Goal: Find specific page/section: Find specific page/section

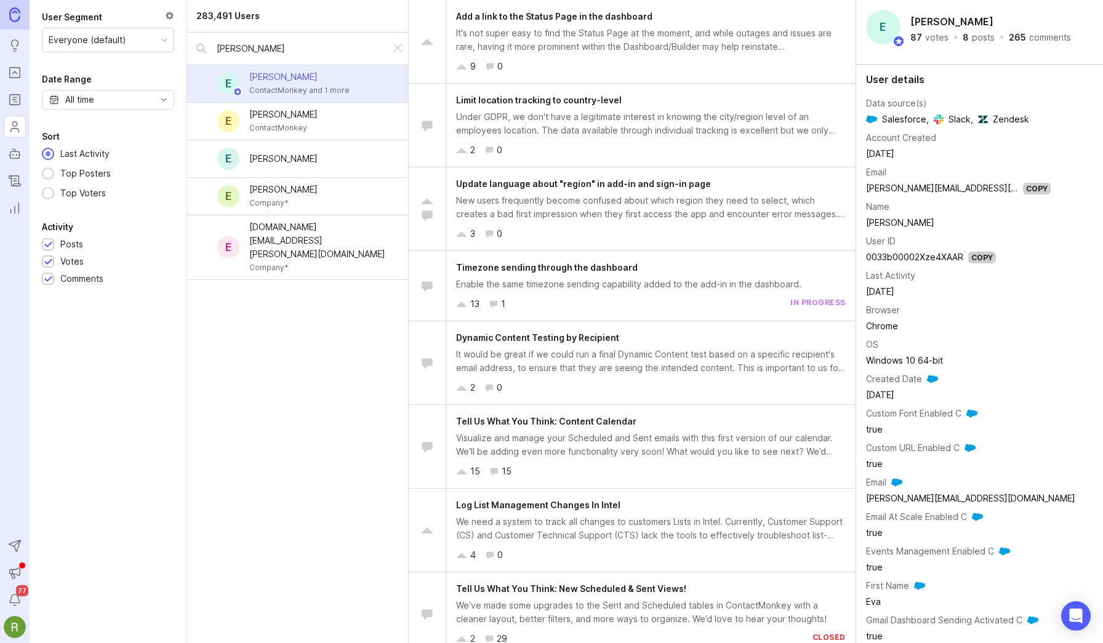
click at [18, 76] on icon "Portal" at bounding box center [15, 72] width 14 height 15
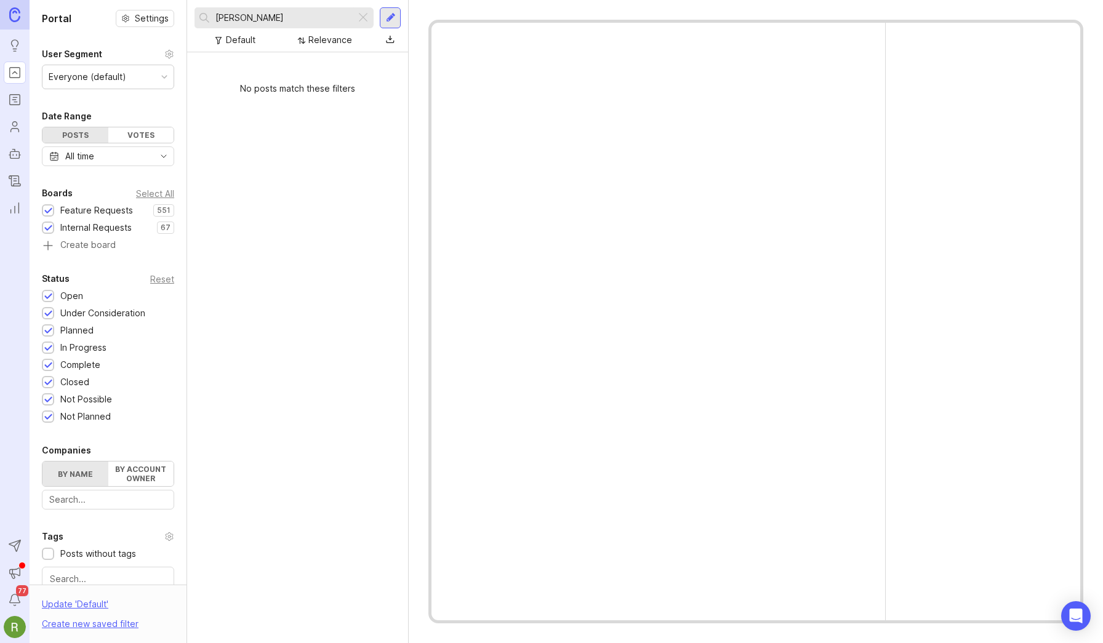
click at [16, 100] on icon "Roadmaps" at bounding box center [15, 99] width 14 height 15
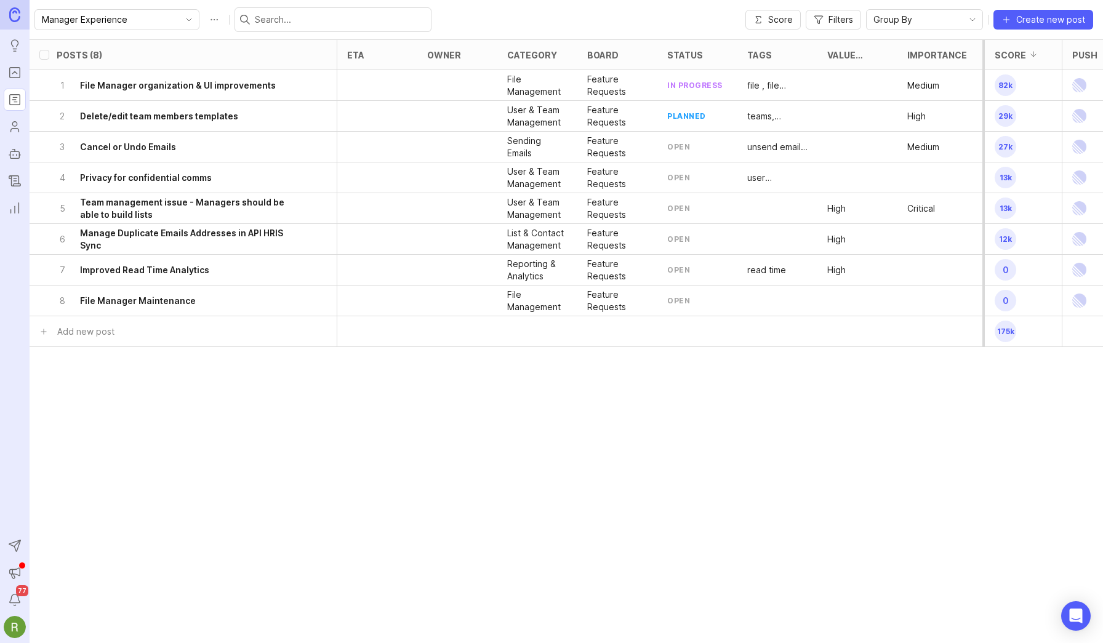
click at [179, 23] on icon "toggle icon" at bounding box center [189, 20] width 20 height 10
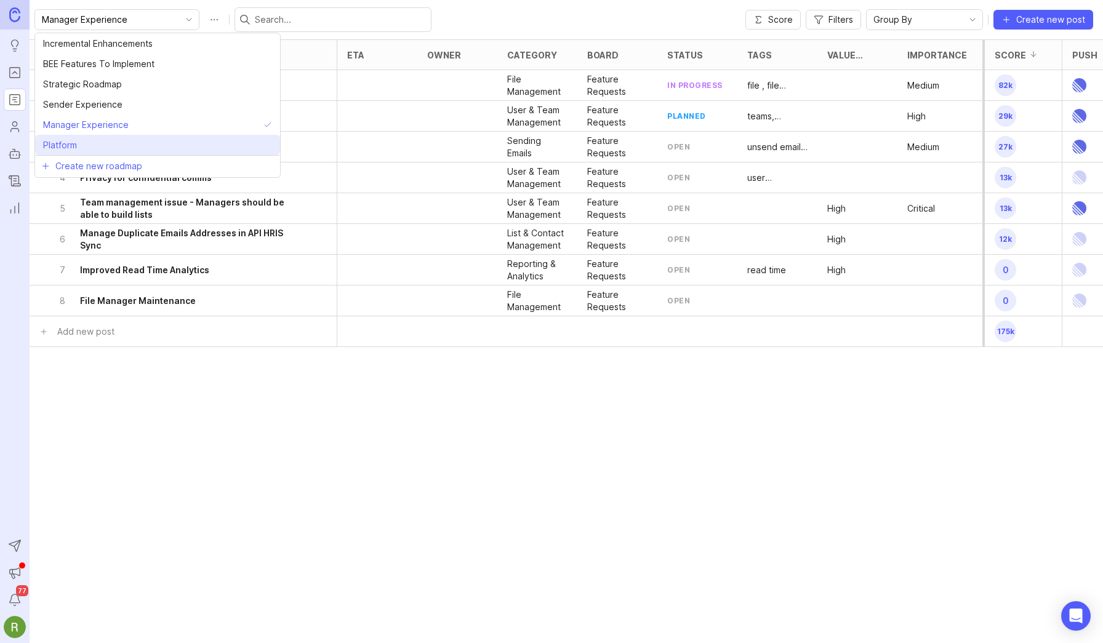
click at [108, 146] on li "Platform" at bounding box center [157, 145] width 245 height 20
type input "Platform"
